Goal: Check status

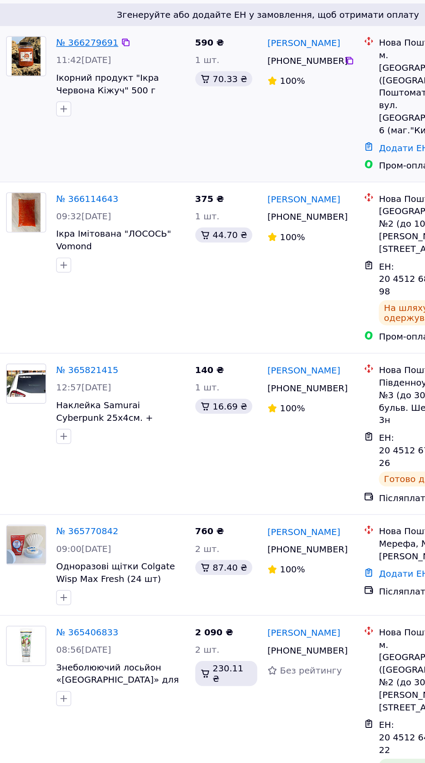
click at [73, 117] on link "№ 366279691" at bounding box center [87, 115] width 43 height 7
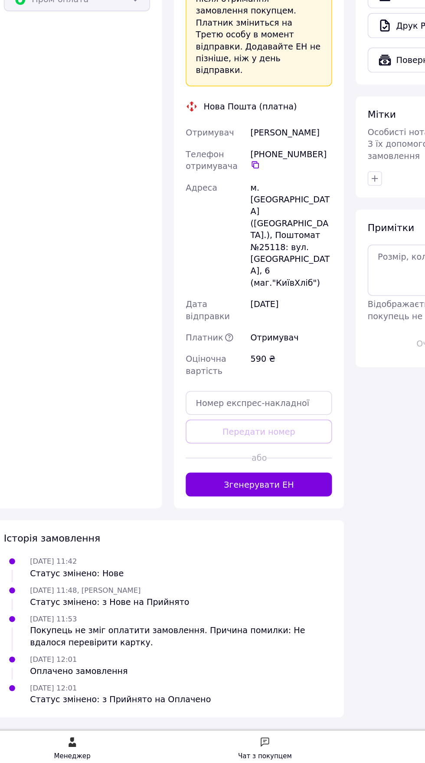
scroll to position [508, 0]
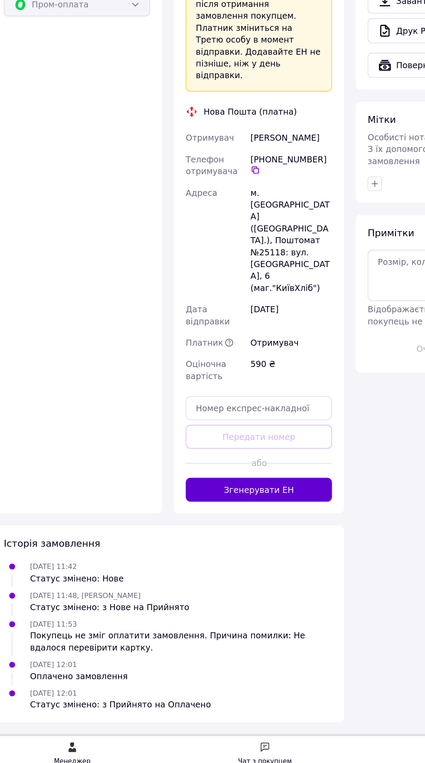
click at [222, 564] on button "Згенерувати ЕН" at bounding box center [203, 555] width 107 height 17
